Goal: Task Accomplishment & Management: Manage account settings

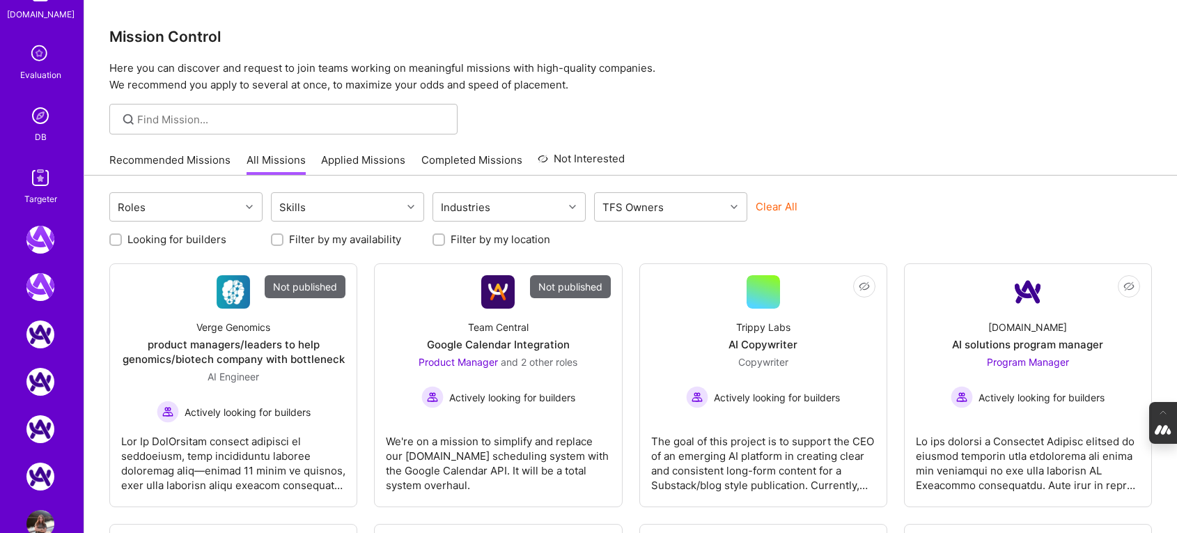
scroll to position [641, 0]
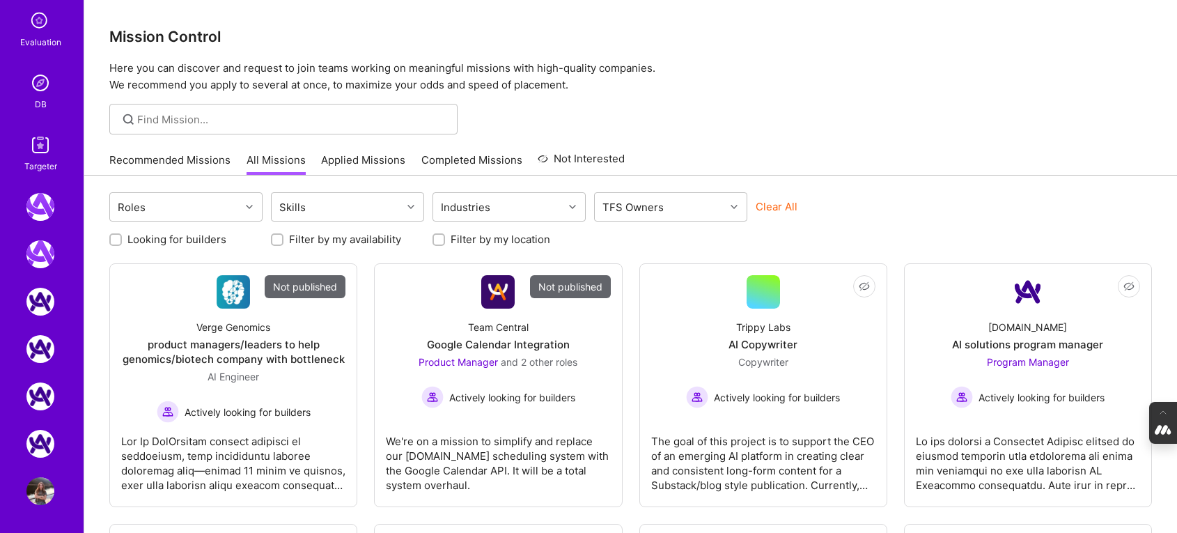
click at [39, 88] on img at bounding box center [40, 83] width 28 height 28
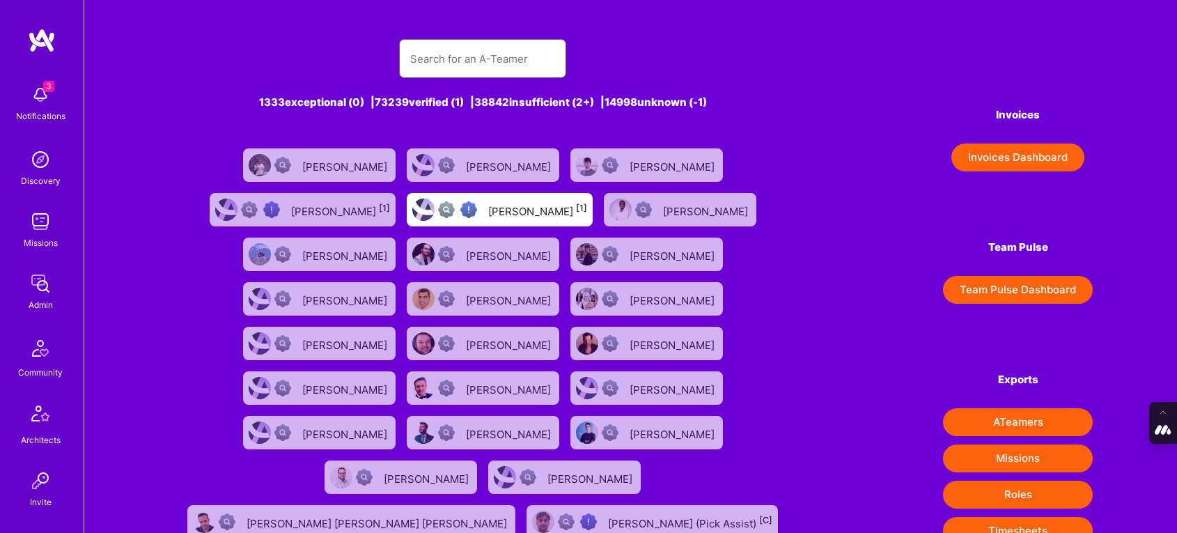
click at [430, 59] on input "text" at bounding box center [482, 59] width 145 height 36
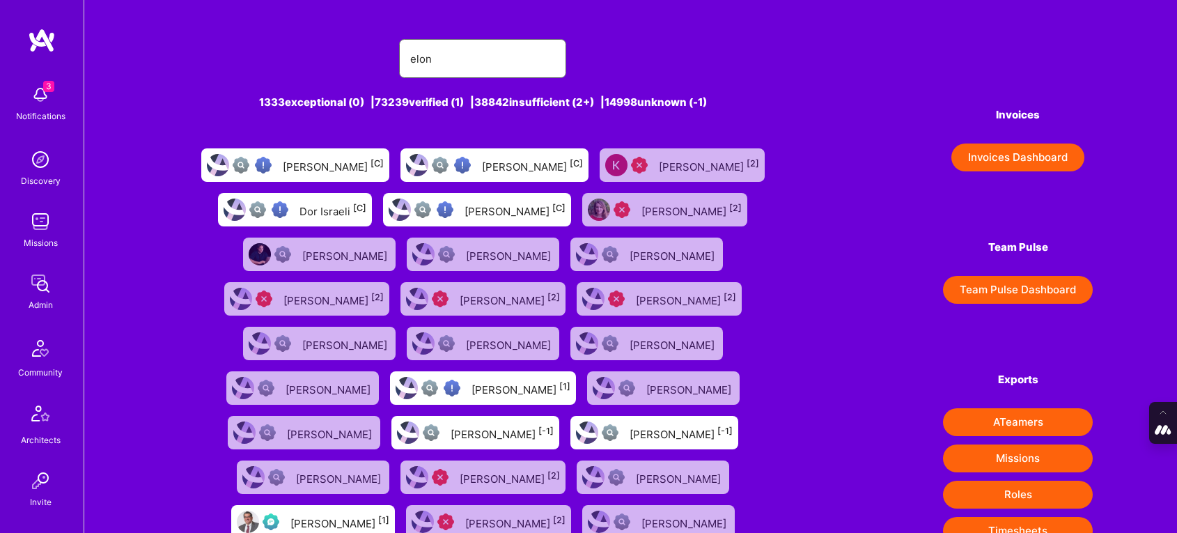
type input "elon salfati"
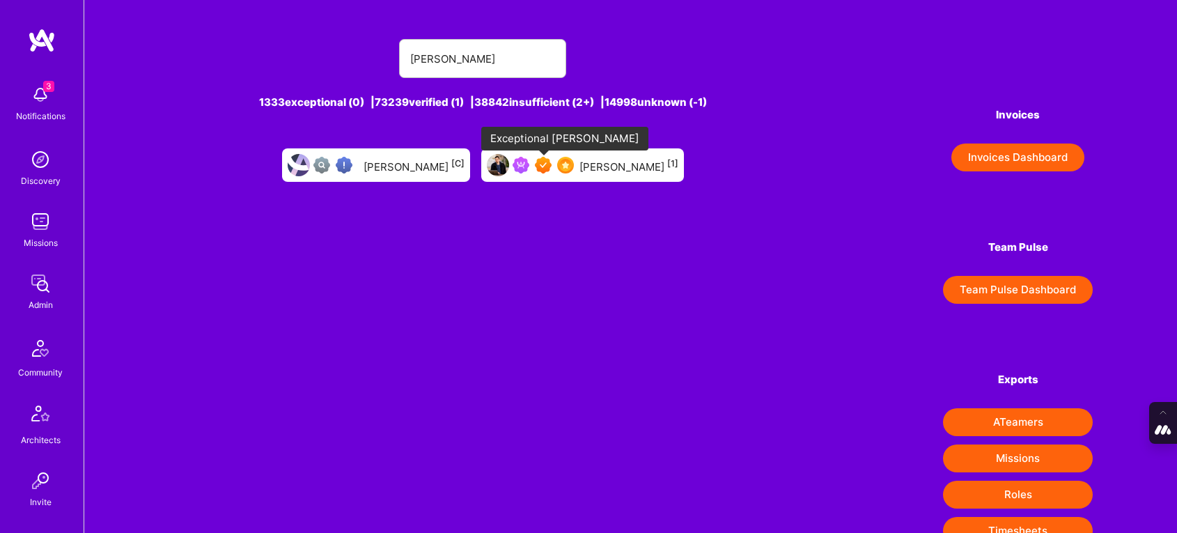
click at [543, 166] on img at bounding box center [543, 165] width 17 height 17
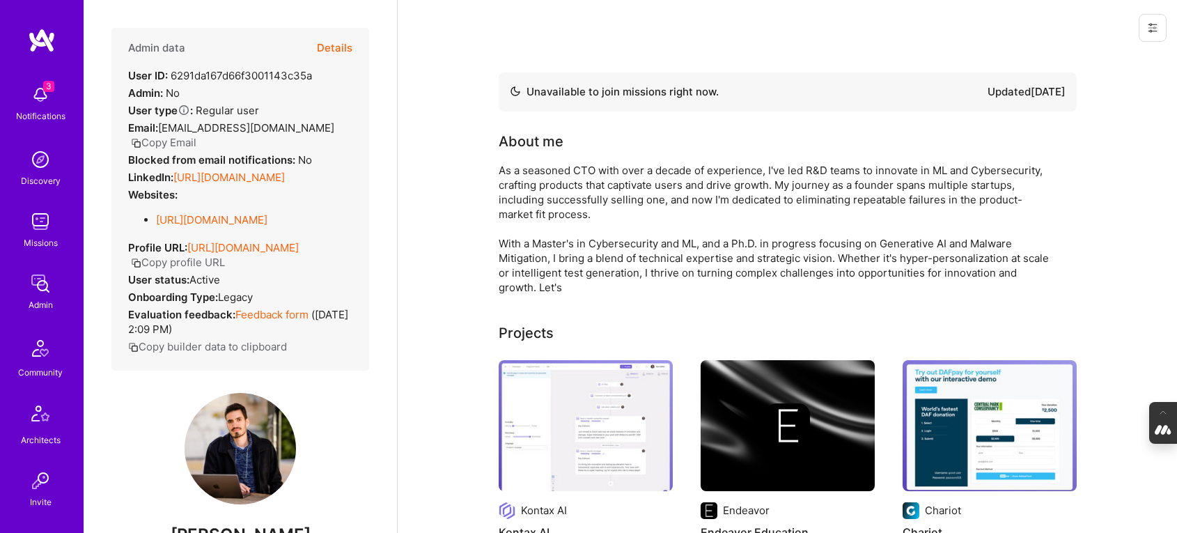
click at [340, 47] on button "Details" at bounding box center [335, 48] width 36 height 40
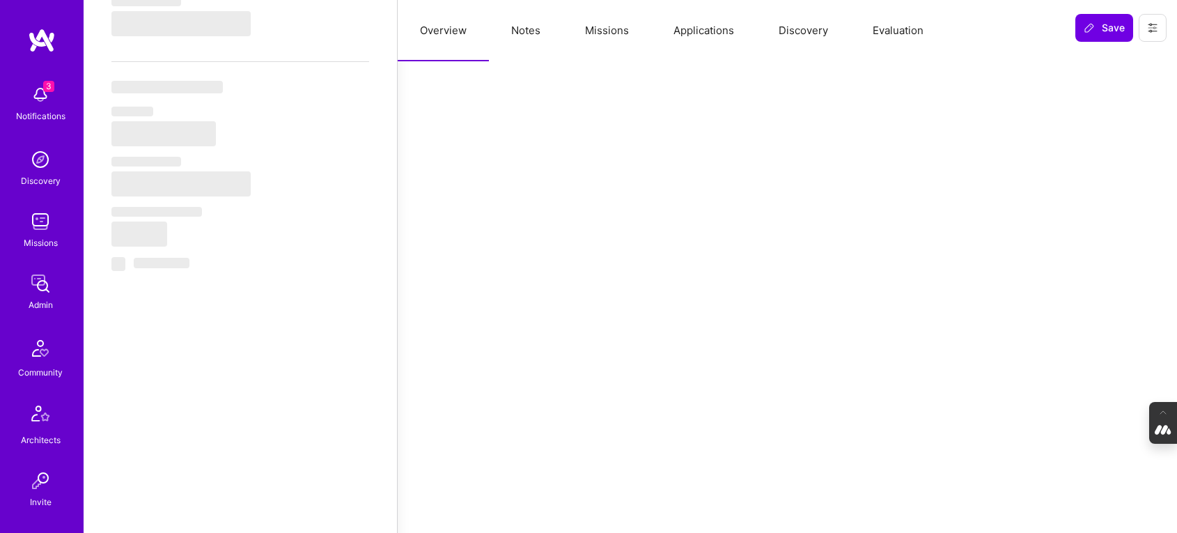
scroll to position [662, 0]
select select "Not Available"
select select "1 Month"
select select "7"
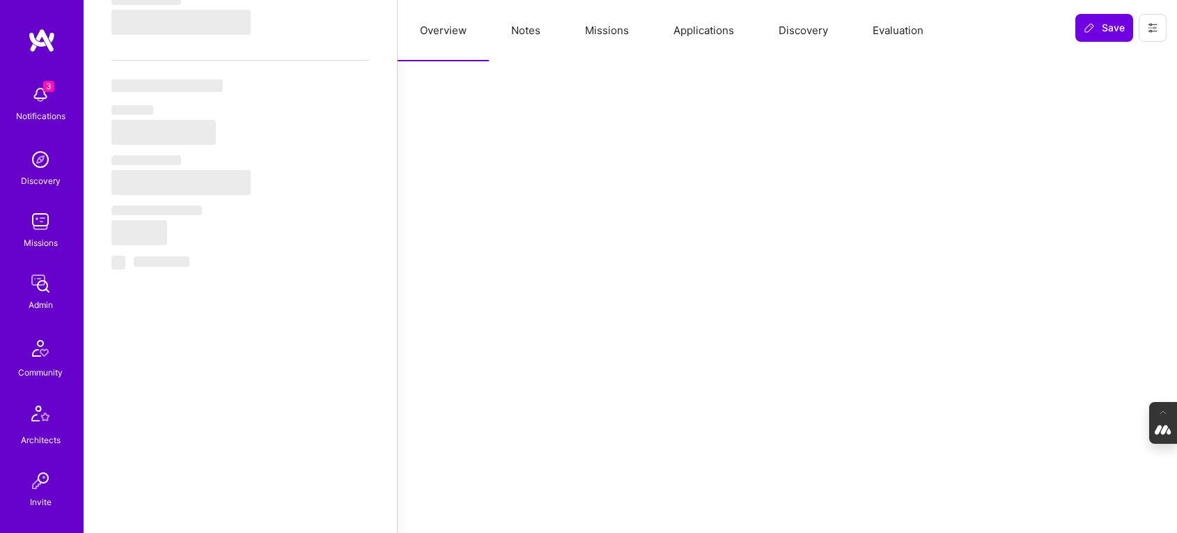
select select "7"
select select "CH"
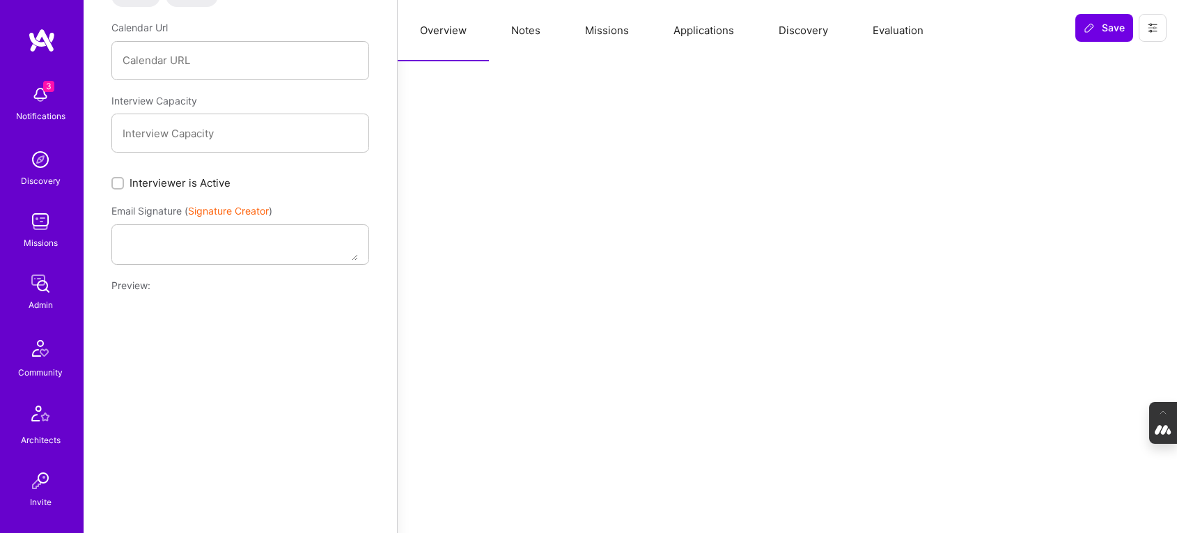
scroll to position [2712, 0]
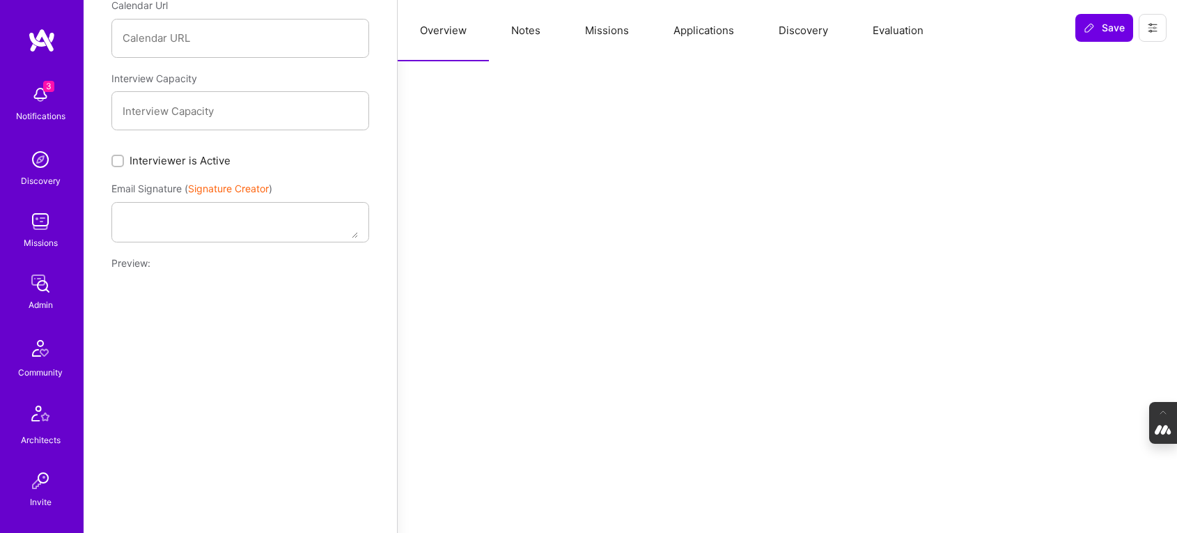
click at [116, 157] on input "Interviewer is Active" at bounding box center [119, 162] width 10 height 10
checkbox input "true"
click at [1112, 22] on span "Save" at bounding box center [1104, 28] width 41 height 14
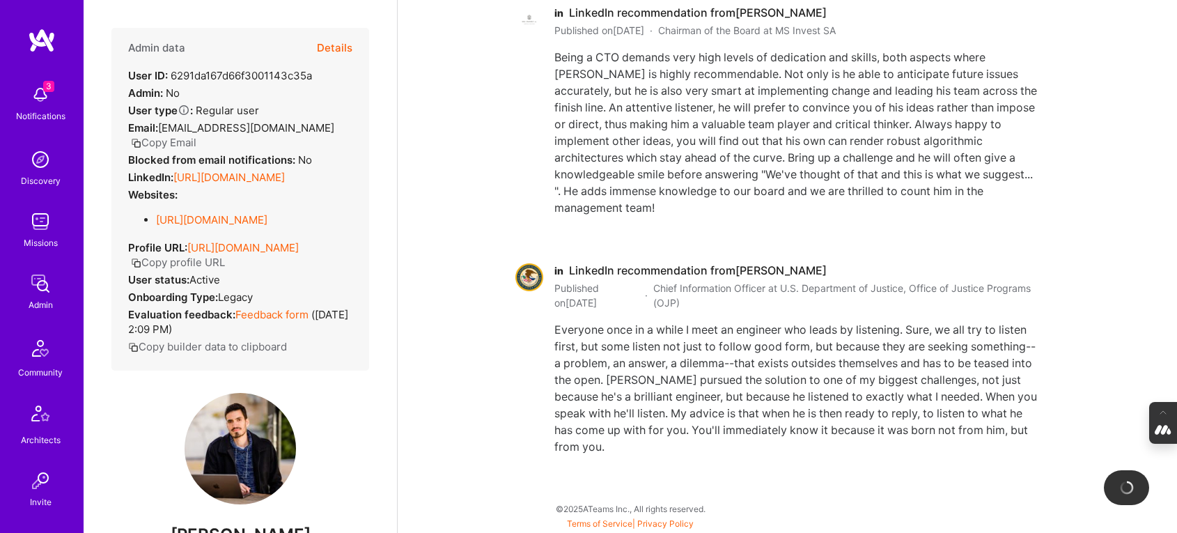
scroll to position [2237, 0]
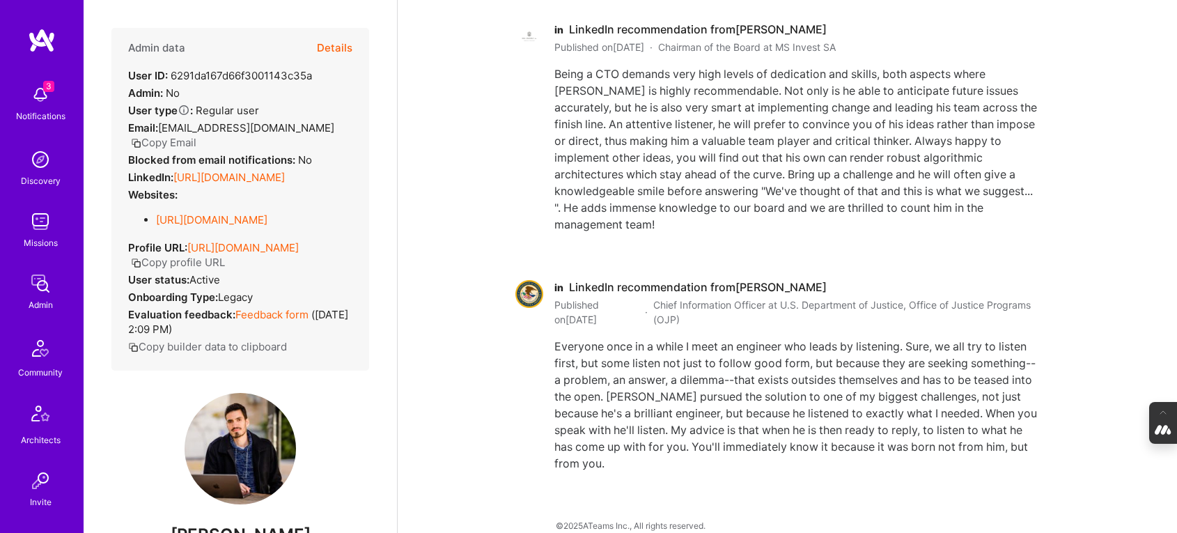
click at [327, 43] on button "Details" at bounding box center [335, 48] width 36 height 40
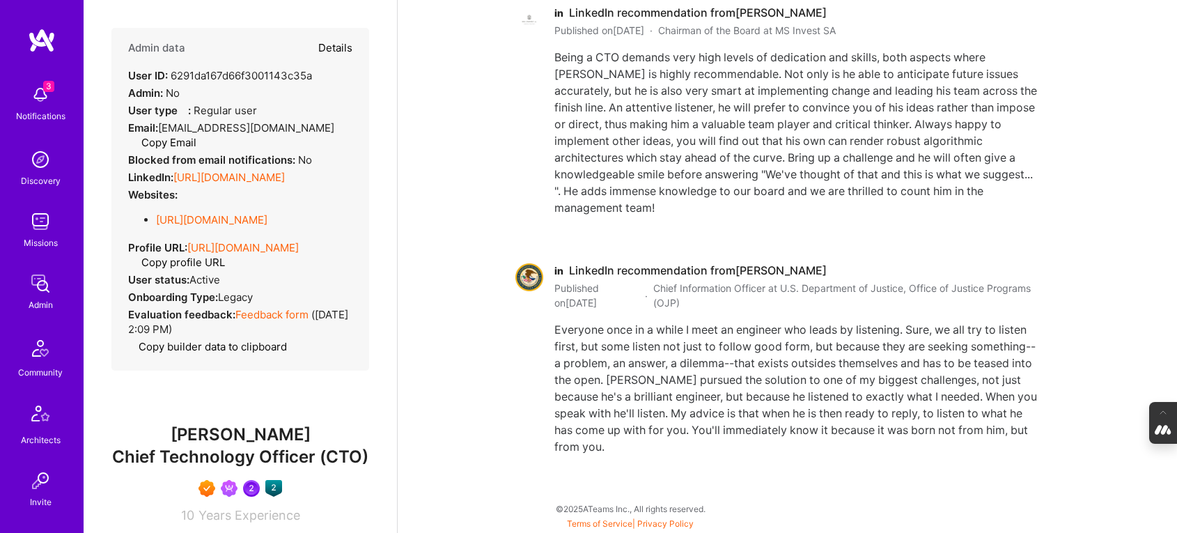
scroll to position [2243, 0]
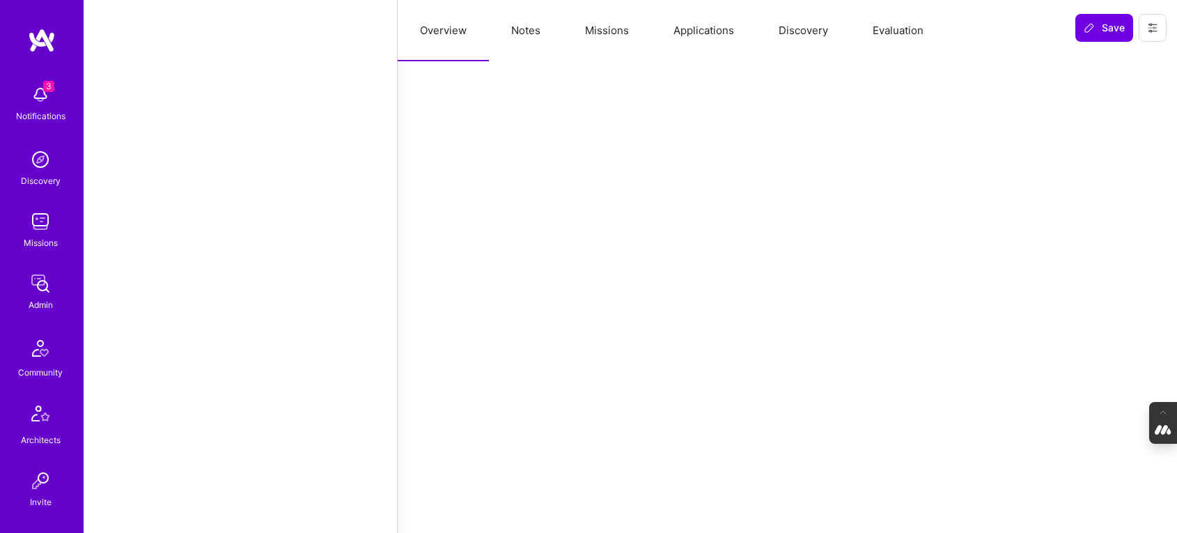
type textarea "x"
select select "Not Available"
select select "1 Month"
select select "7"
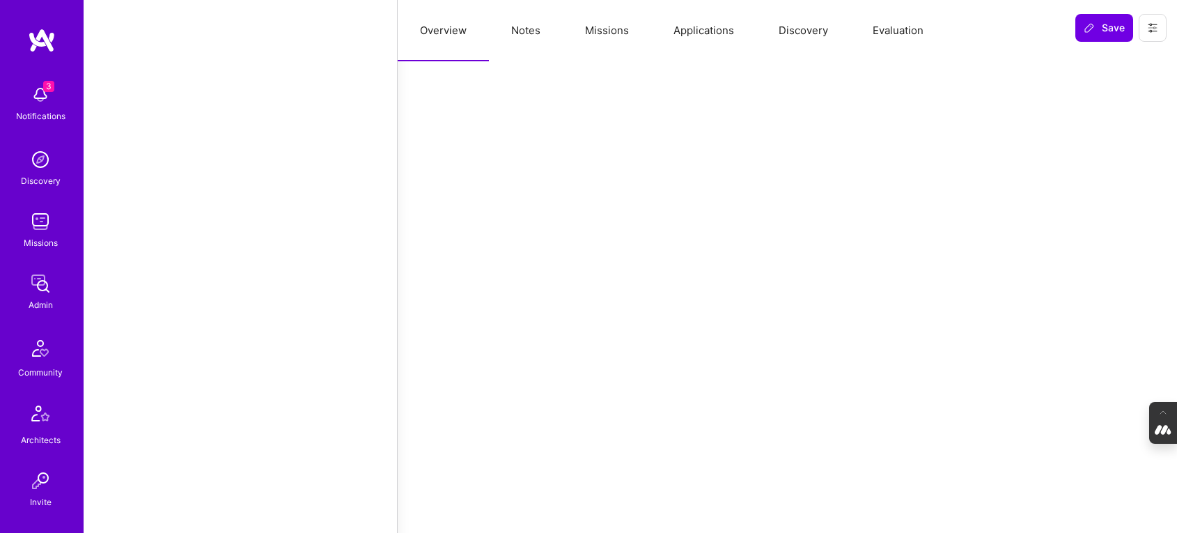
select select "7"
select select "CH"
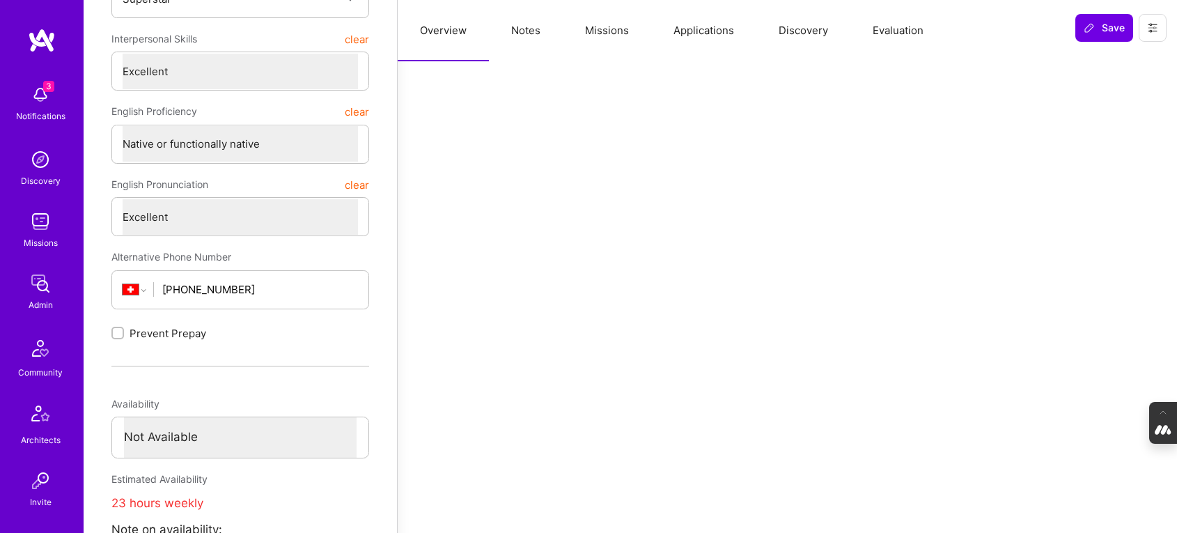
scroll to position [0, 0]
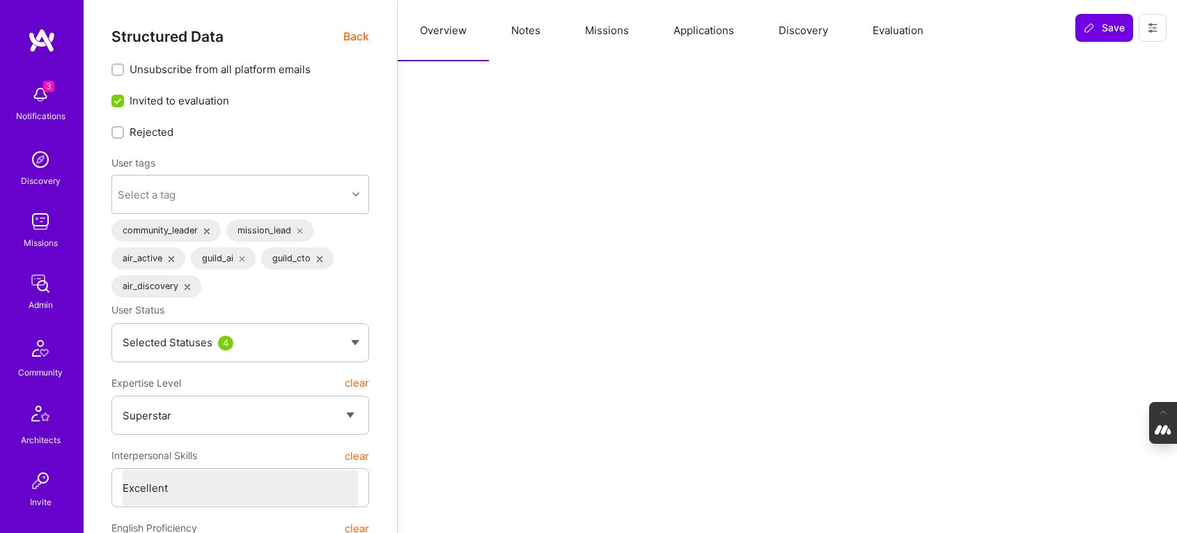
click at [349, 36] on span "Back" at bounding box center [356, 36] width 26 height 17
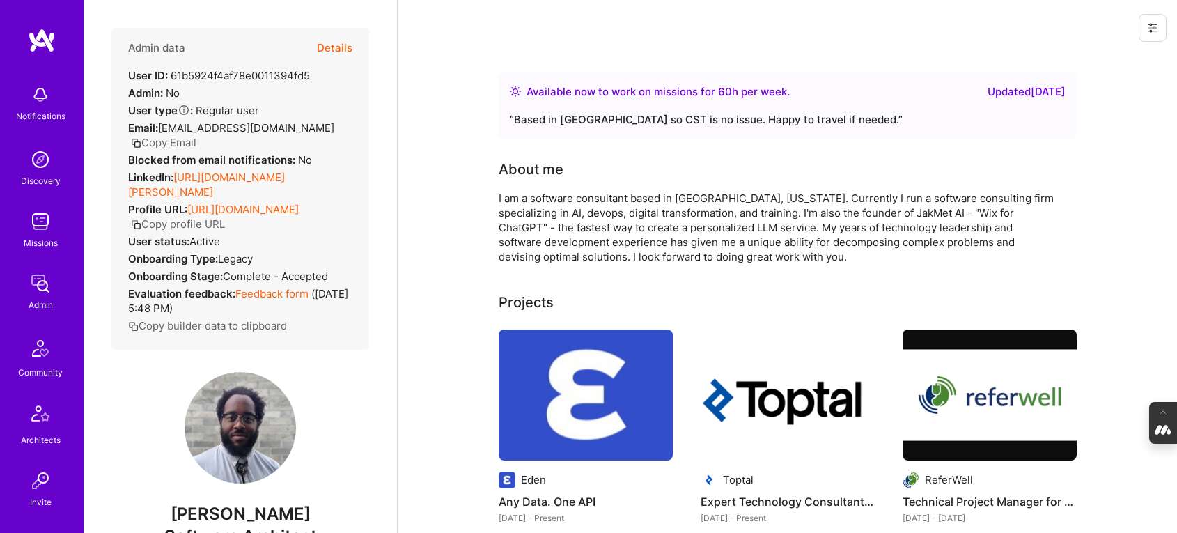
click at [1158, 26] on button at bounding box center [1153, 28] width 28 height 28
click at [1112, 59] on button "Login as [PERSON_NAME]" at bounding box center [1093, 60] width 147 height 36
